Goal: Transaction & Acquisition: Purchase product/service

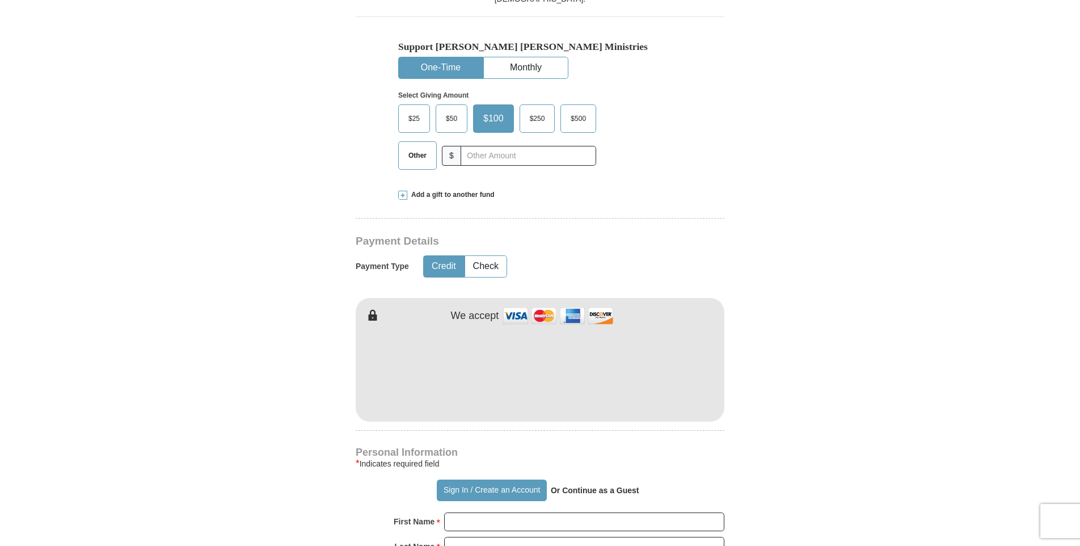
scroll to position [340, 0]
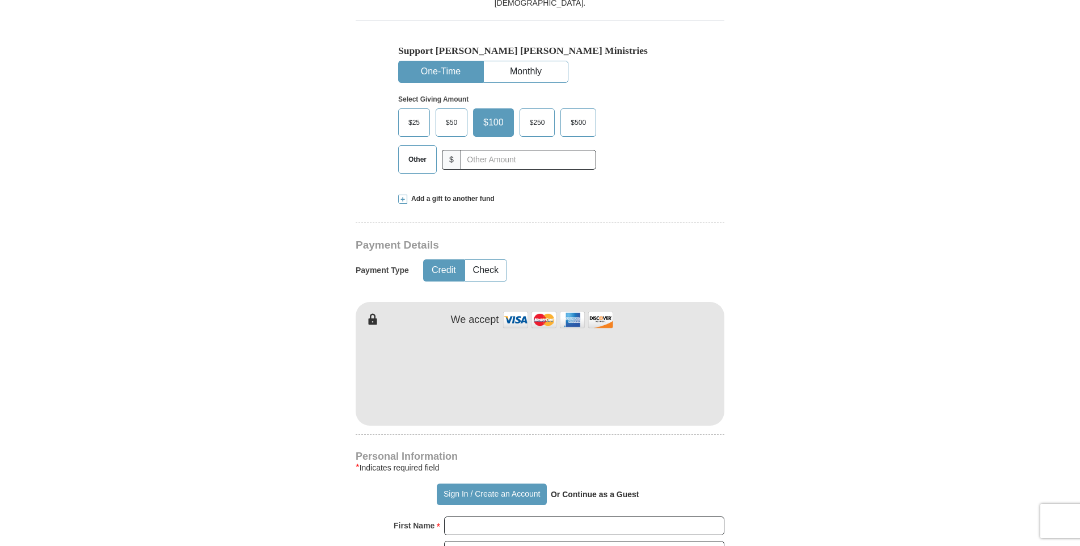
click at [797, 297] on form "Already have an account? Sign in for faster giving. Don't have an account? Crea…" at bounding box center [540, 400] width 646 height 1391
click at [793, 323] on form "Already have an account? Sign in for faster giving. Don't have an account? Crea…" at bounding box center [540, 400] width 646 height 1391
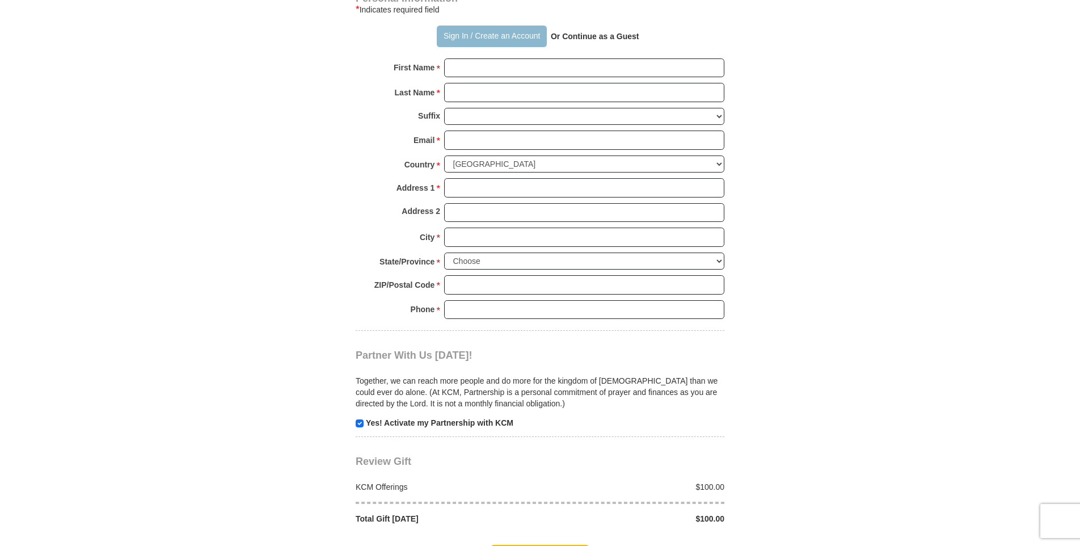
scroll to position [794, 0]
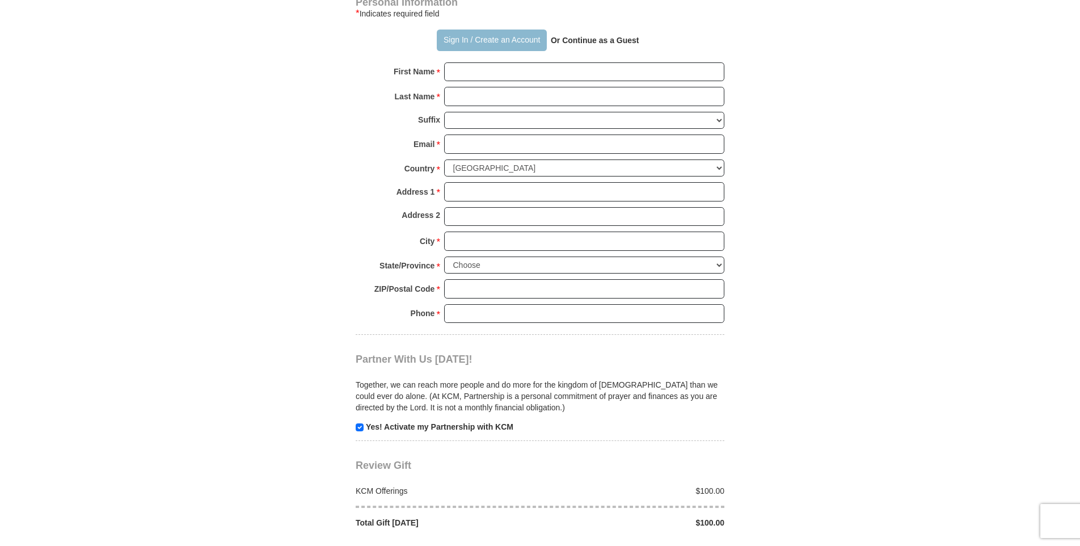
click at [459, 43] on button "Sign In / Create an Account" at bounding box center [491, 40] width 109 height 22
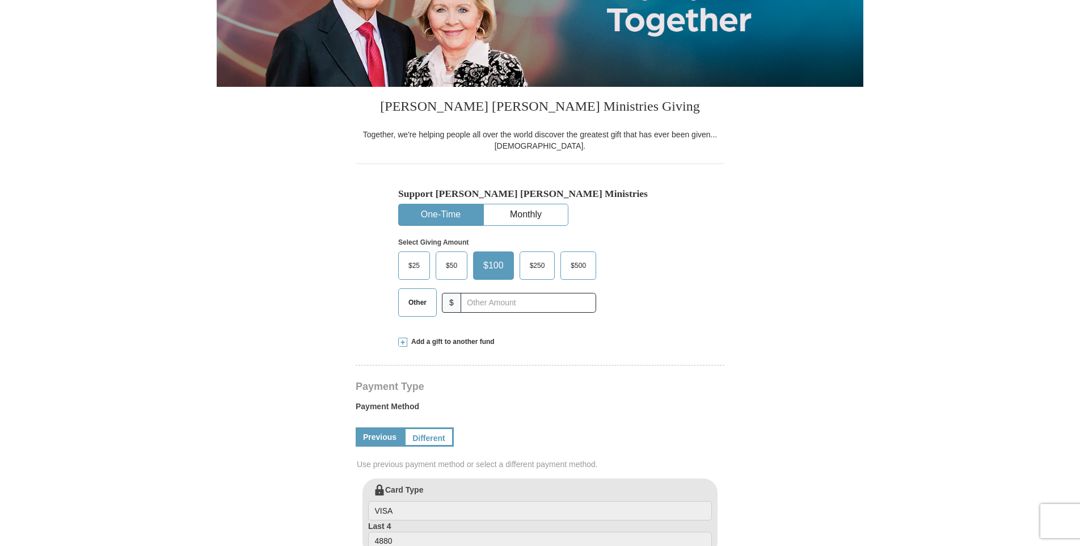
select select "FL"
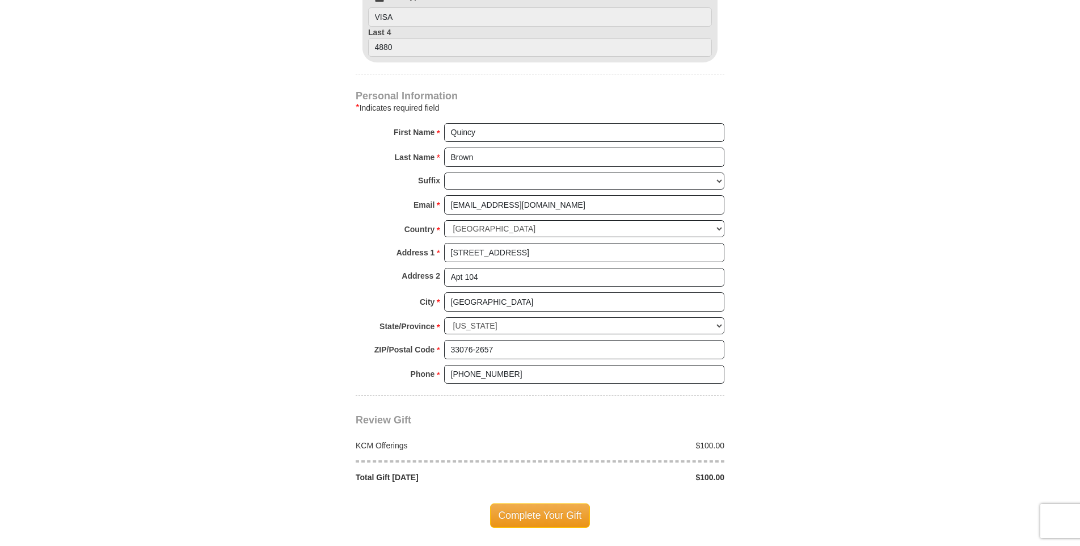
scroll to position [737, 0]
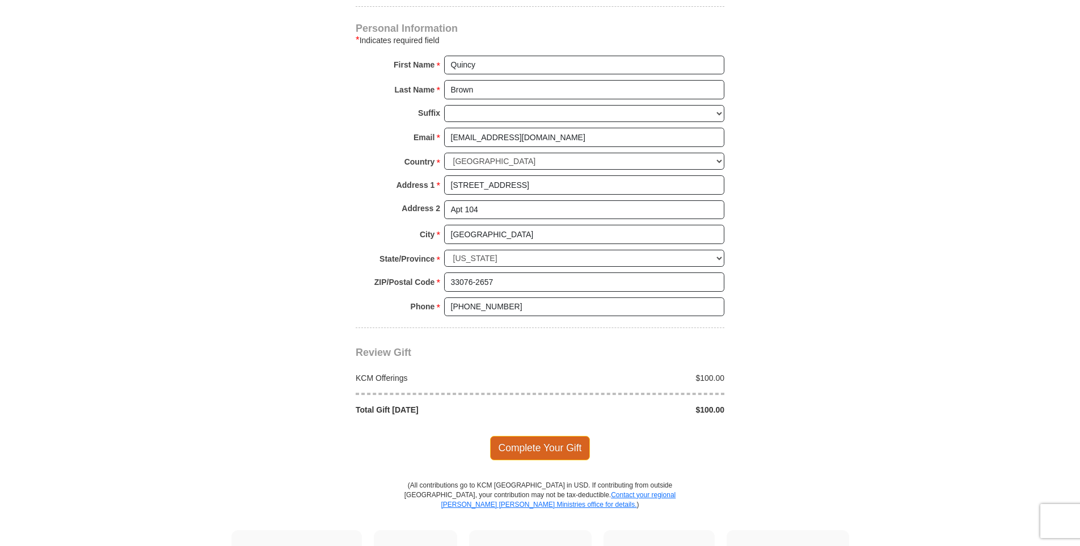
click at [522, 450] on span "Complete Your Gift" at bounding box center [540, 448] width 100 height 24
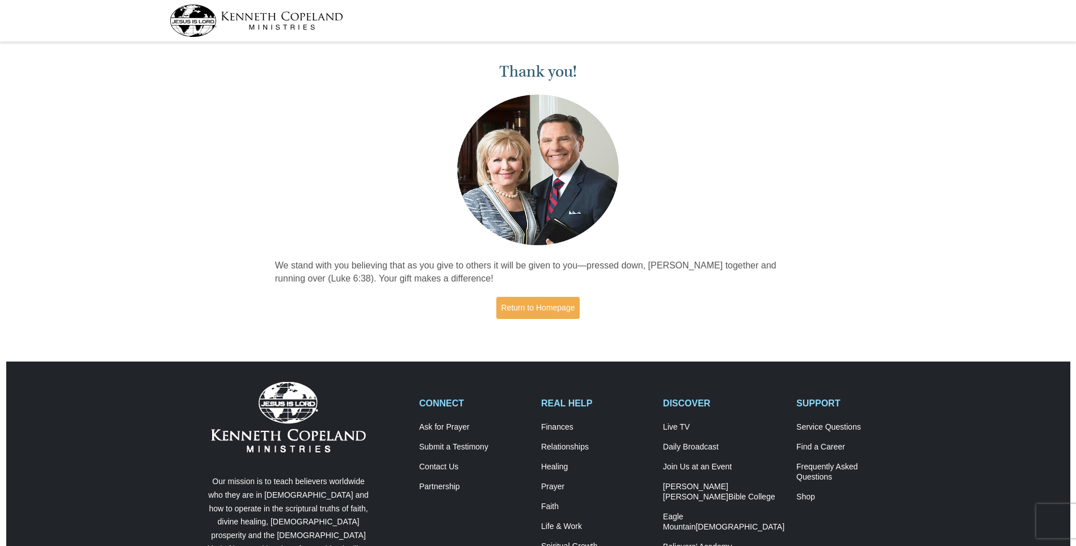
click at [763, 162] on div "Thank you! We stand with you believing that as you give to others it will be gi…" at bounding box center [538, 185] width 538 height 281
